Goal: Task Accomplishment & Management: Complete application form

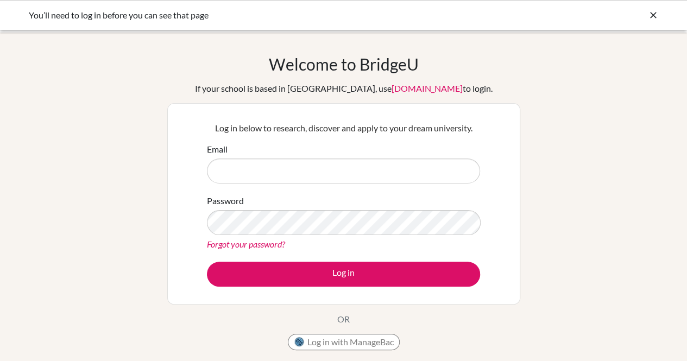
type input "director@nca.edu.ni"
click at [179, 243] on div "Log in below to research, discover and apply to your dream university. Email di…" at bounding box center [343, 203] width 353 height 201
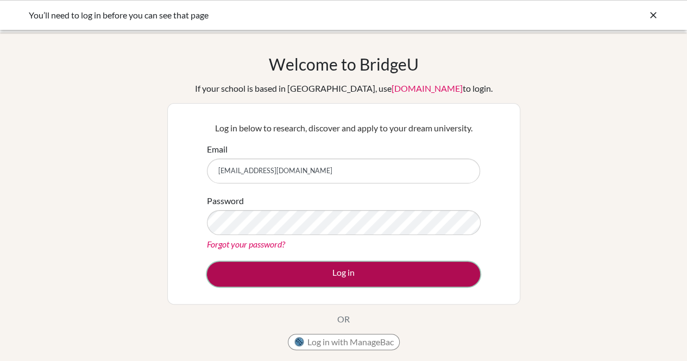
click at [316, 275] on button "Log in" at bounding box center [343, 274] width 273 height 25
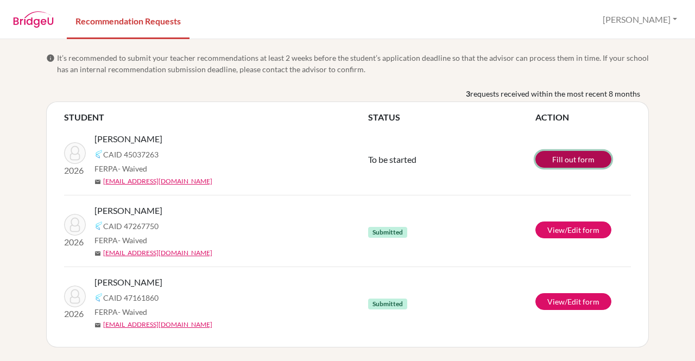
click at [573, 162] on link "Fill out form" at bounding box center [573, 159] width 76 height 17
